Goal: Find specific page/section: Find specific page/section

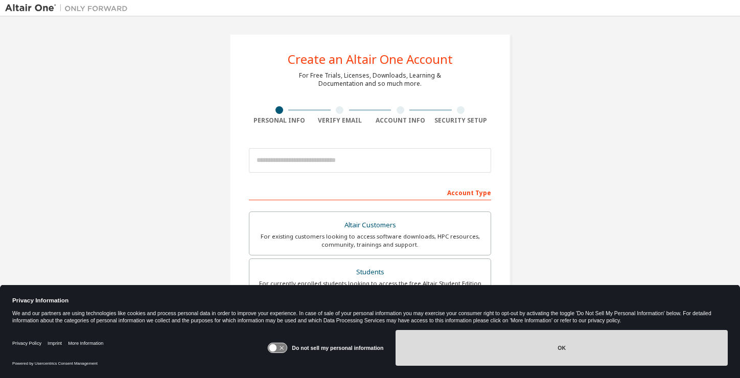
click at [487, 351] on button "OK" at bounding box center [561, 348] width 332 height 36
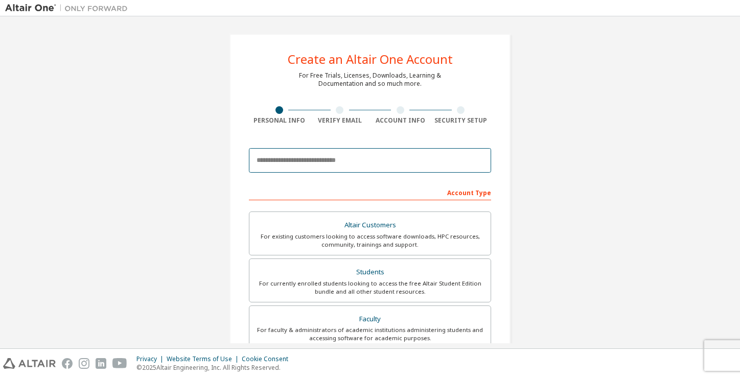
click at [341, 157] on input "email" at bounding box center [370, 160] width 242 height 25
type input "**********"
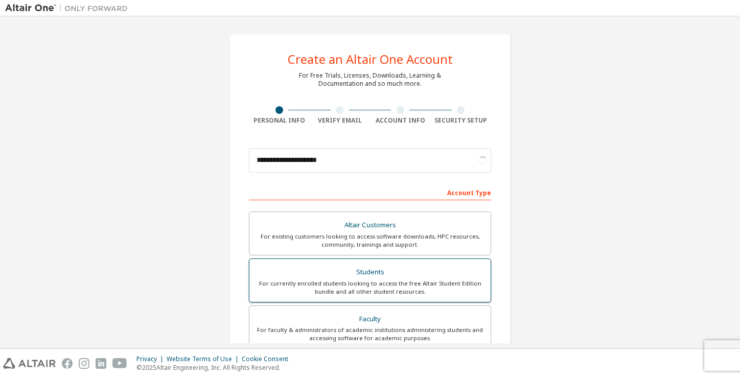
click at [368, 286] on div "For currently enrolled students looking to access the free Altair Student Editi…" at bounding box center [369, 287] width 229 height 16
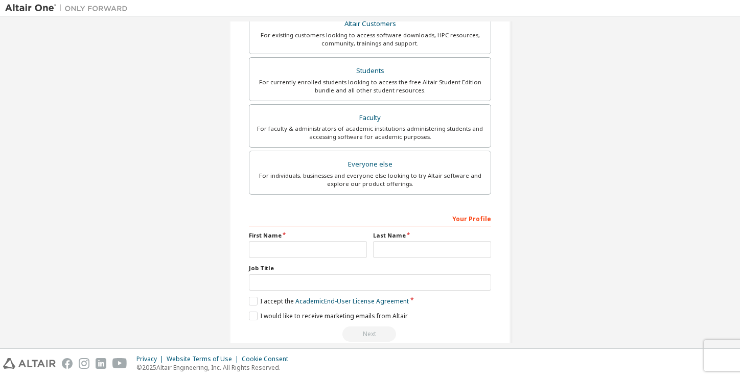
scroll to position [219, 0]
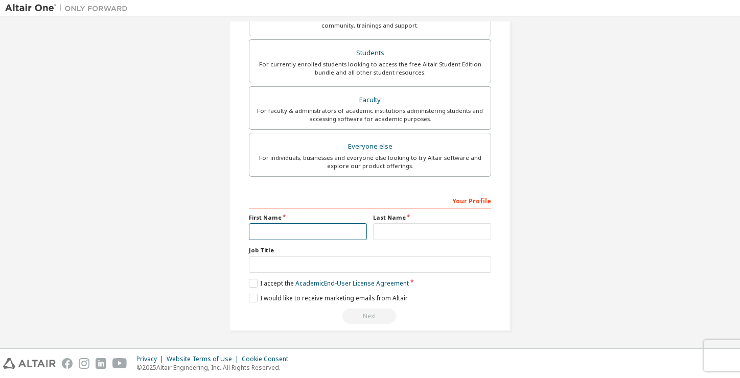
click at [330, 225] on input "text" at bounding box center [308, 231] width 118 height 17
type input "******"
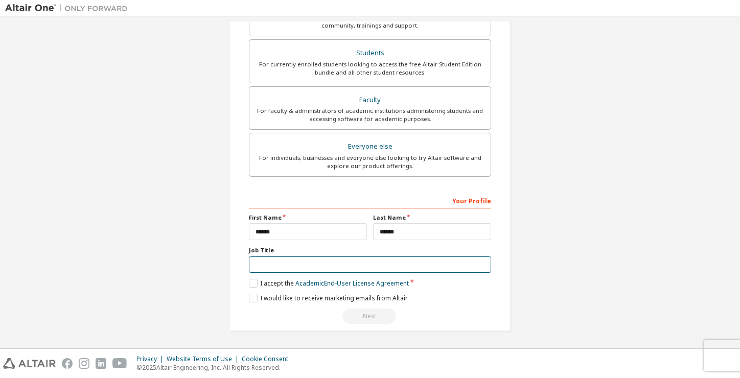
click at [339, 264] on input "text" at bounding box center [370, 264] width 242 height 17
type input "*******"
click at [251, 279] on label "I accept the Academic End-User License Agreement" at bounding box center [329, 283] width 160 height 9
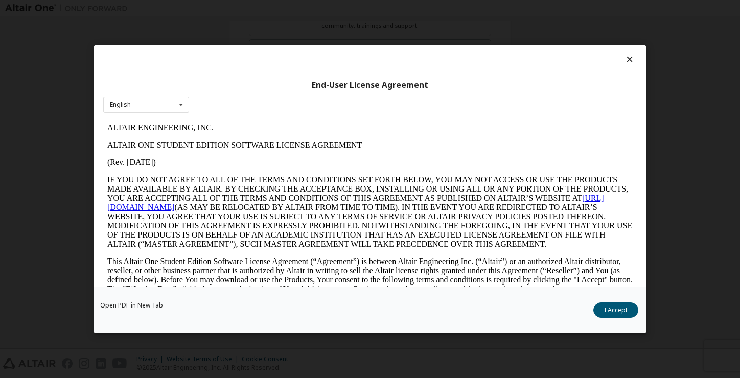
scroll to position [0, 0]
click at [615, 306] on button "I Accept" at bounding box center [615, 309] width 45 height 15
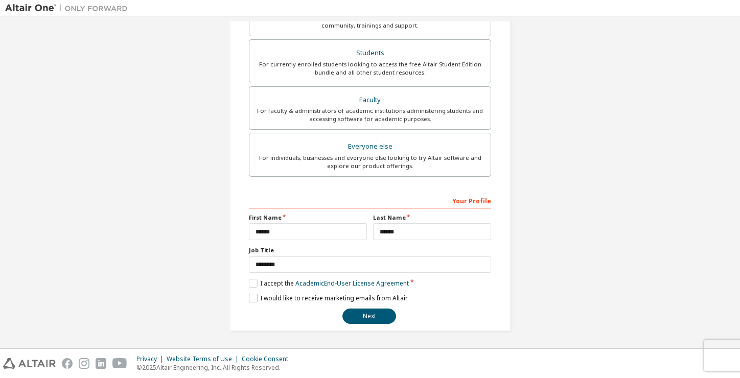
click at [251, 296] on label "I would like to receive marketing emails from Altair" at bounding box center [328, 298] width 159 height 9
click at [250, 295] on label "I would like to receive marketing emails from Altair" at bounding box center [328, 298] width 159 height 9
click at [351, 319] on button "Next" at bounding box center [369, 316] width 54 height 15
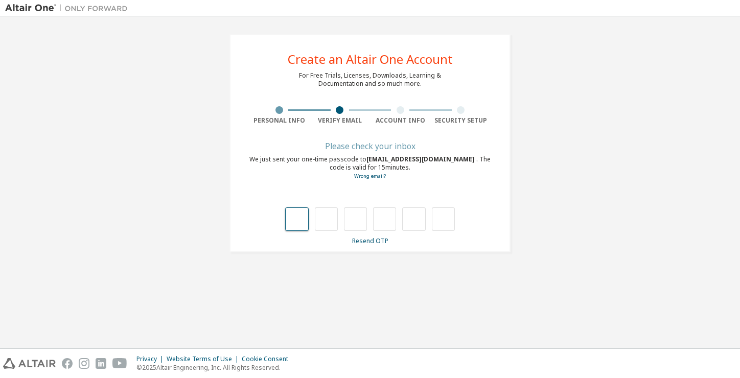
type input "*"
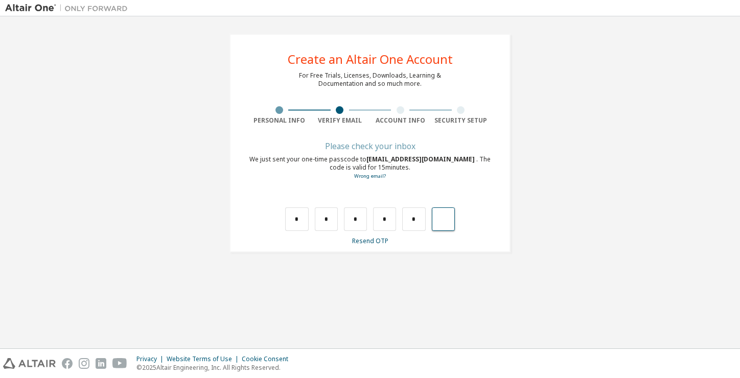
type input "*"
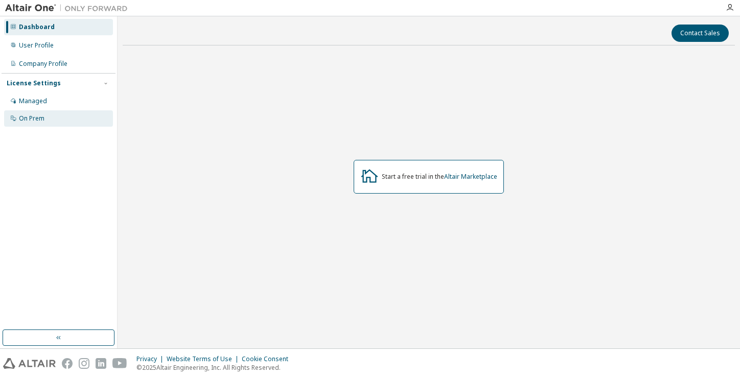
click at [43, 124] on div "On Prem" at bounding box center [58, 118] width 109 height 16
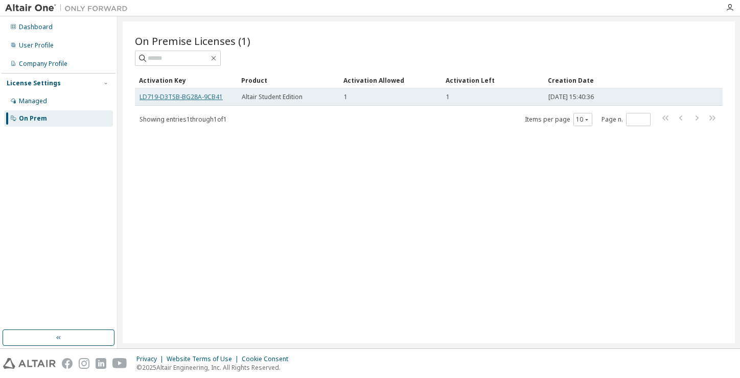
click at [191, 97] on link "LD719-D3TSB-BG28A-9CB41" at bounding box center [180, 96] width 83 height 9
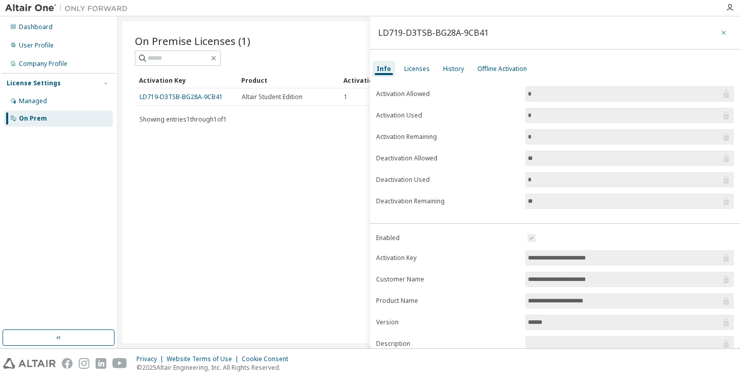
click at [720, 34] on icon "button" at bounding box center [723, 33] width 7 height 8
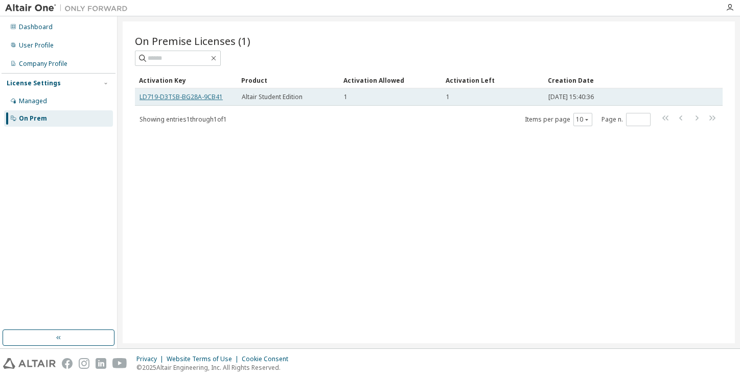
click at [182, 96] on link "LD719-D3TSB-BG28A-9CB41" at bounding box center [180, 96] width 83 height 9
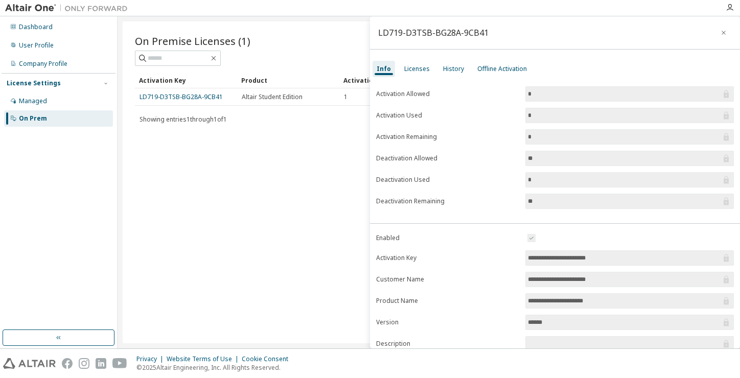
scroll to position [93, 0]
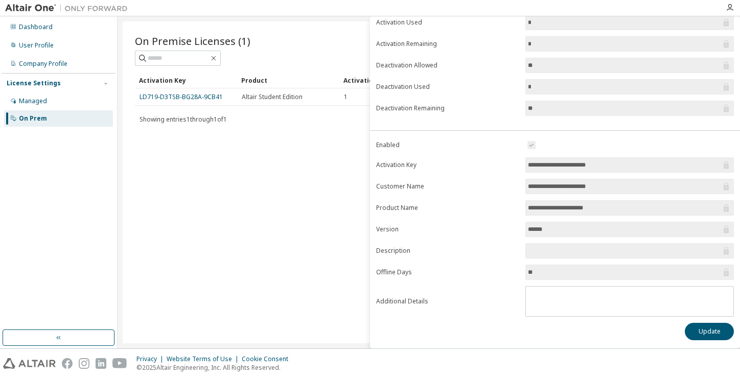
click at [264, 172] on div "On Premise Licenses (1) Clear Load Save Save As Field Operator Value Select fil…" at bounding box center [429, 182] width 612 height 322
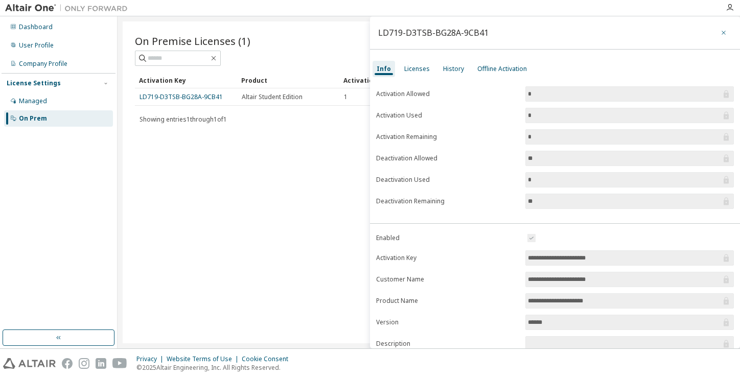
click at [721, 32] on icon "button" at bounding box center [723, 33] width 4 height 4
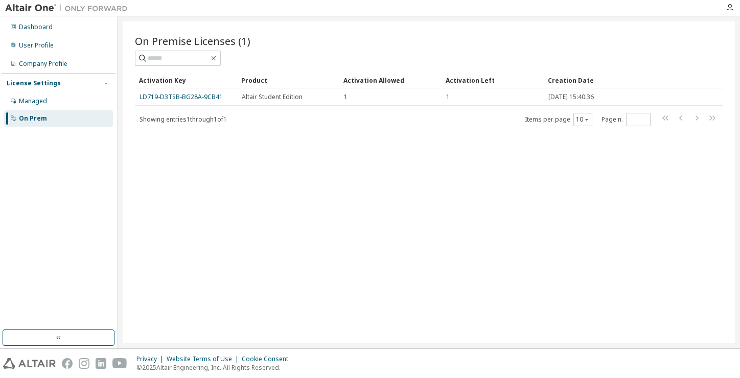
click at [209, 153] on div "On Premise Licenses (1) Clear Load Save Save As Field Operator Value Select fil…" at bounding box center [429, 182] width 612 height 322
